Goal: Obtain resource: Download file/media

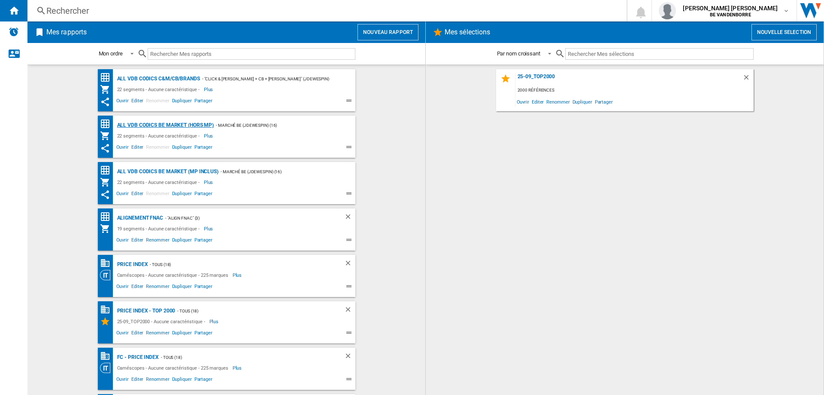
click at [201, 124] on div "ALL VDB CODICS BE MARKET (hors MP)" at bounding box center [164, 125] width 99 height 11
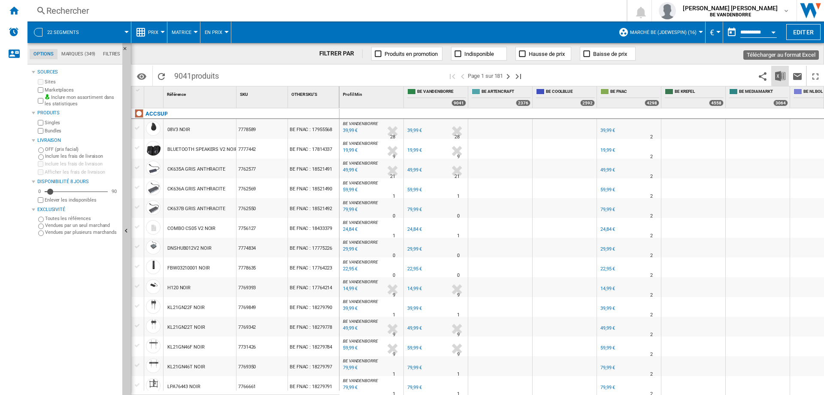
click at [783, 74] on img "Télécharger au format Excel" at bounding box center [780, 76] width 10 height 10
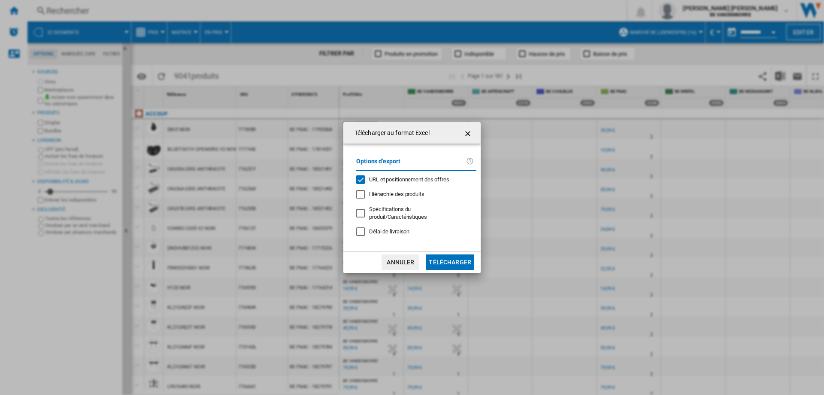
click at [418, 182] on span "URL et positionnement des offres" at bounding box center [409, 179] width 80 height 6
click at [449, 255] on button "Télécharger" at bounding box center [450, 261] width 48 height 15
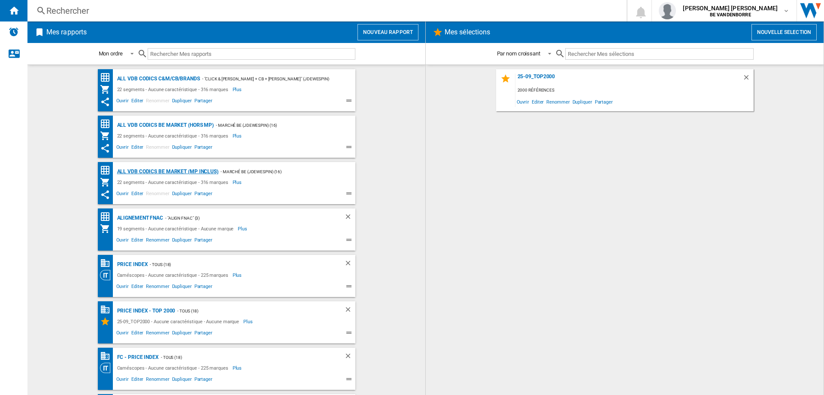
click at [179, 170] on div "ALL VDB CODICS BE MARKET (MP inclus)" at bounding box center [166, 171] width 103 height 11
click at [180, 125] on div "ALL VDB CODICS BE MARKET (hors MP)" at bounding box center [164, 125] width 99 height 11
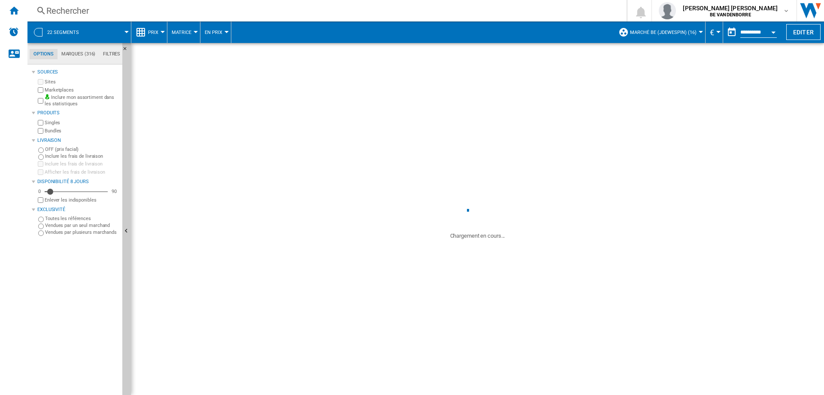
click at [69, 24] on button "22 segments" at bounding box center [67, 31] width 40 height 21
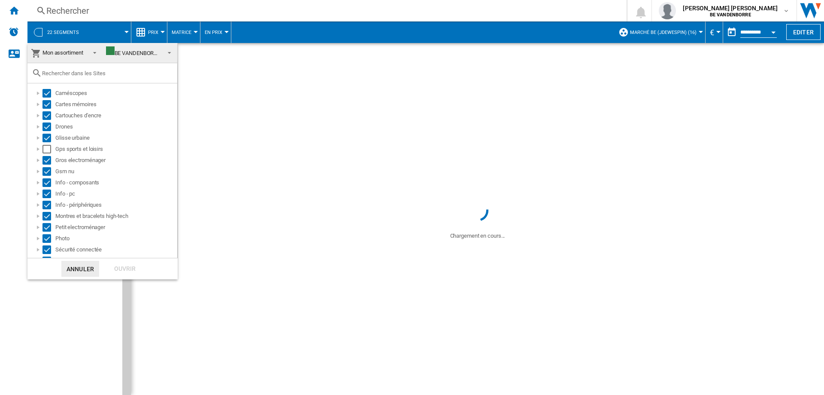
click at [69, 54] on span "Mon assortiment" at bounding box center [63, 52] width 41 height 6
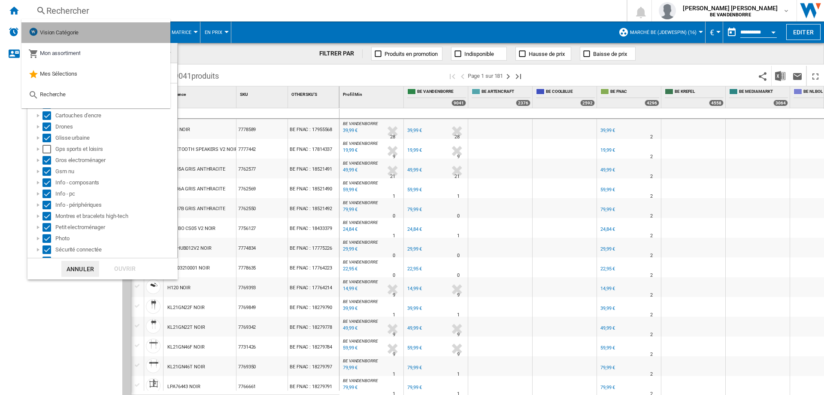
click at [79, 33] on span "Vision Catégorie" at bounding box center [59, 32] width 39 height 6
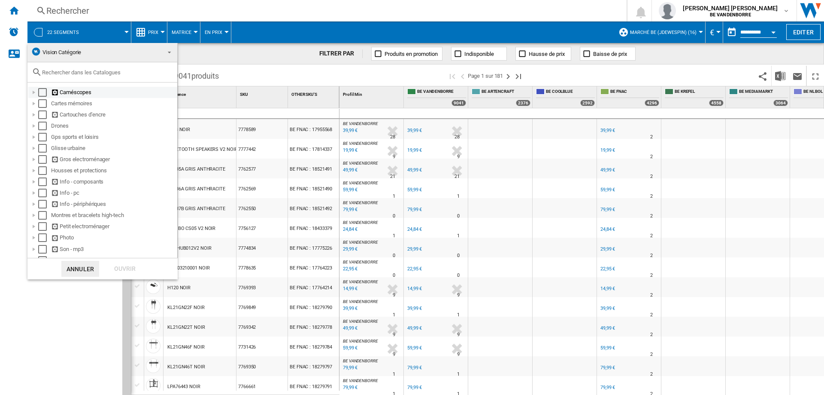
click at [43, 92] on div "Select" at bounding box center [42, 92] width 9 height 9
click at [43, 105] on div "Select" at bounding box center [42, 103] width 9 height 9
click at [41, 118] on div "Select" at bounding box center [42, 114] width 9 height 9
click at [43, 128] on div "Select" at bounding box center [42, 125] width 9 height 9
click at [42, 140] on div "Select" at bounding box center [42, 137] width 9 height 9
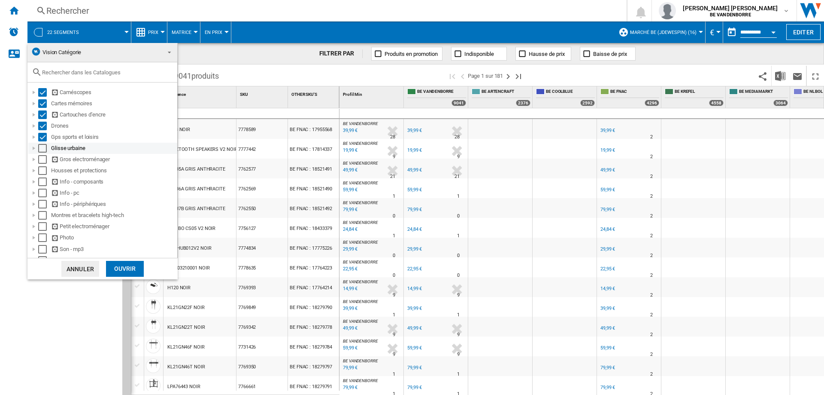
click at [42, 152] on div "Select" at bounding box center [42, 148] width 9 height 9
click at [41, 161] on div "Select" at bounding box center [42, 159] width 9 height 9
click at [41, 169] on div "Select" at bounding box center [42, 170] width 9 height 9
click at [41, 180] on div "Select" at bounding box center [42, 181] width 9 height 9
click at [42, 195] on div "Select" at bounding box center [42, 192] width 9 height 9
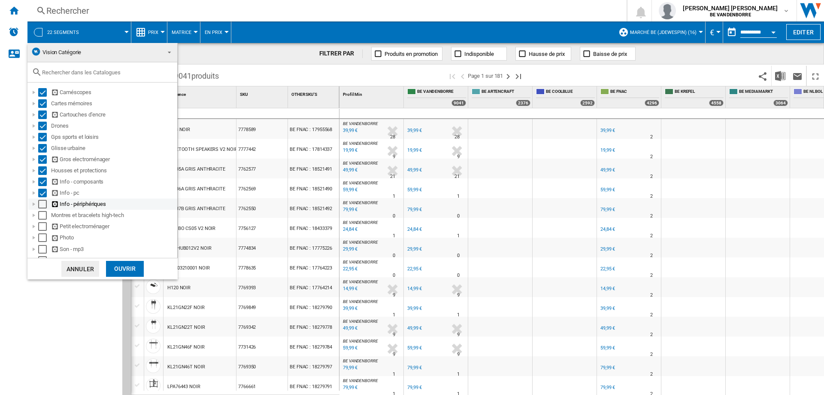
click at [42, 203] on div "Select" at bounding box center [42, 204] width 9 height 9
click at [43, 216] on div "Select" at bounding box center [42, 215] width 9 height 9
click at [44, 226] on div "Select" at bounding box center [42, 226] width 9 height 9
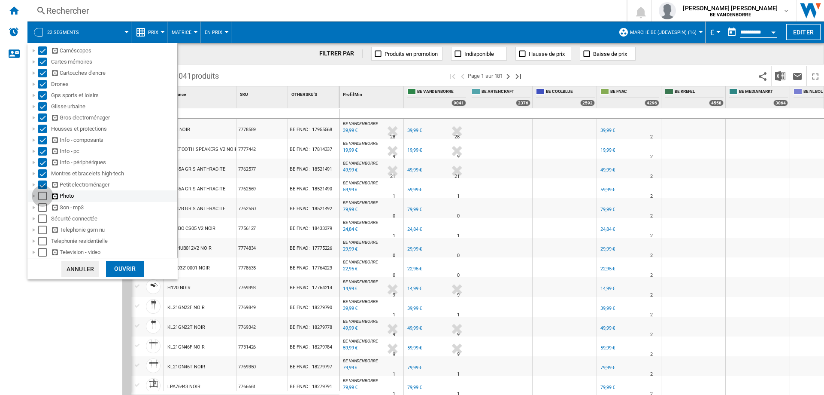
click at [42, 194] on div "Select" at bounding box center [42, 195] width 9 height 9
click at [41, 204] on div "Select" at bounding box center [42, 207] width 9 height 9
click at [41, 214] on div "Select" at bounding box center [42, 218] width 9 height 9
click at [42, 232] on div "Select" at bounding box center [42, 229] width 9 height 9
click at [43, 244] on div "Select" at bounding box center [42, 241] width 9 height 9
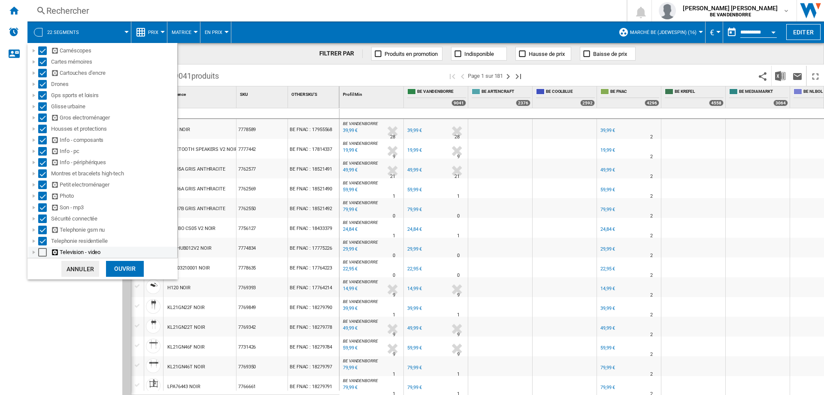
click at [43, 252] on div "Select" at bounding box center [42, 252] width 9 height 9
click at [124, 269] on div "Ouvrir" at bounding box center [125, 269] width 38 height 16
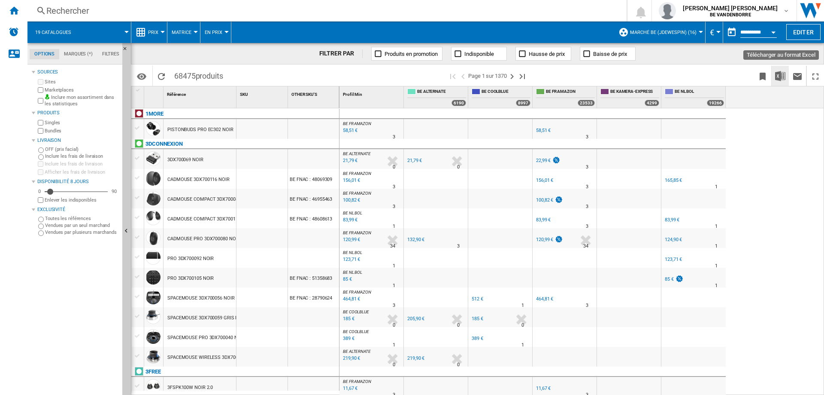
click at [784, 73] on img "Télécharger au format Excel" at bounding box center [780, 76] width 10 height 10
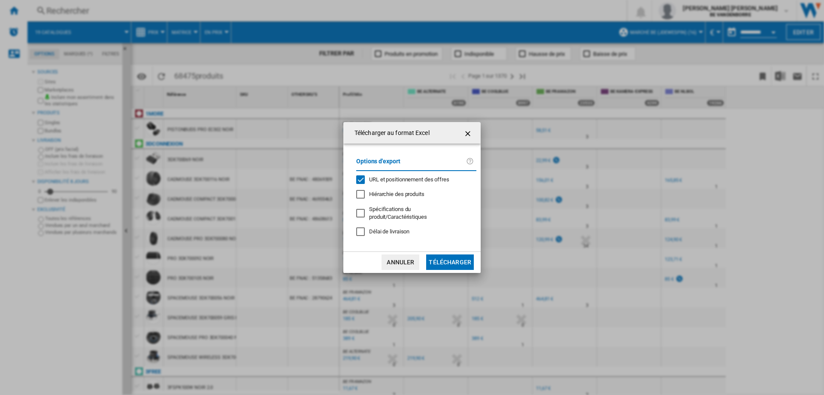
click at [400, 182] on span "URL et positionnement des offres" at bounding box center [409, 179] width 80 height 6
click at [452, 255] on button "Télécharger" at bounding box center [450, 261] width 48 height 15
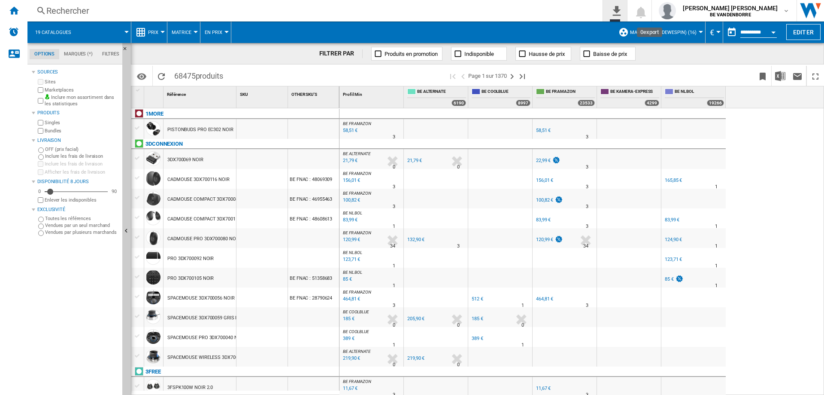
click at [627, 17] on button "0\a export" at bounding box center [615, 10] width 24 height 21
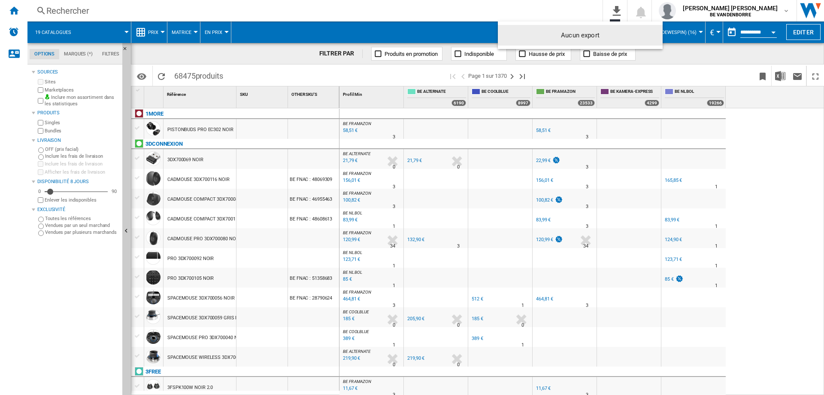
click at [651, 14] on md-backdrop at bounding box center [412, 197] width 824 height 395
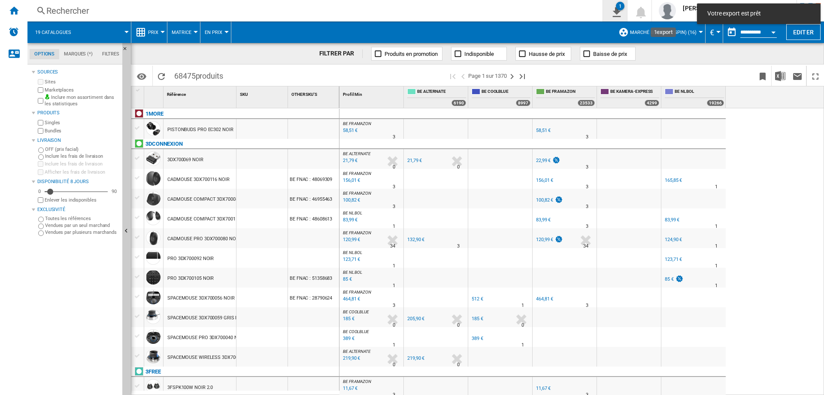
click at [620, 12] on ng-md-icon "1\a export" at bounding box center [615, 11] width 10 height 11
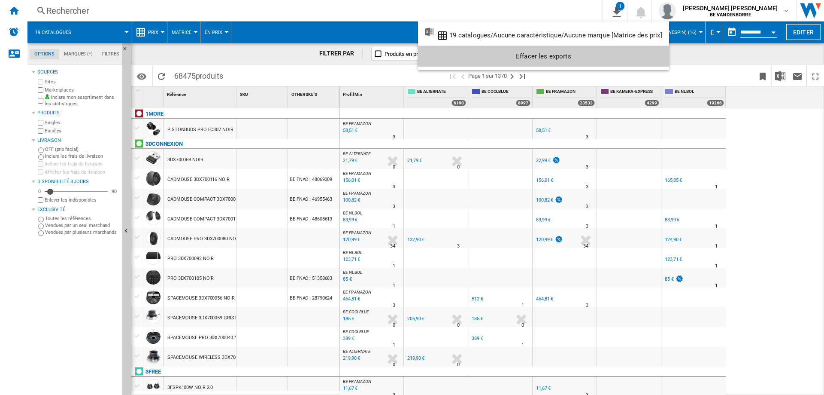
click at [23, 10] on md-backdrop at bounding box center [412, 197] width 824 height 395
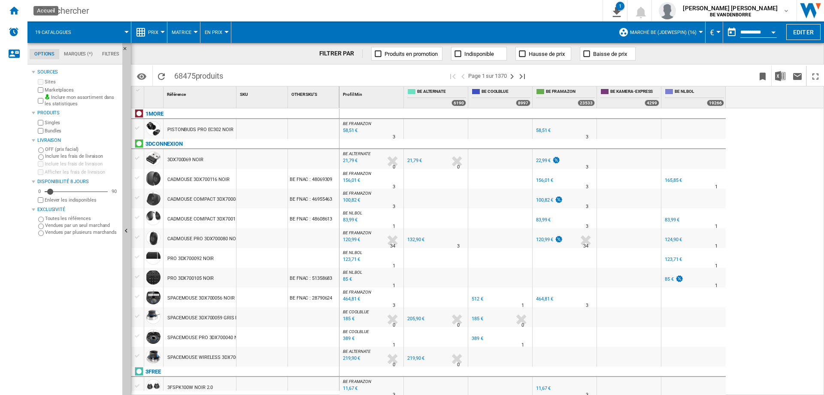
click at [23, 10] on div "Accueil" at bounding box center [13, 10] width 27 height 21
